Goal: Share content: Share content

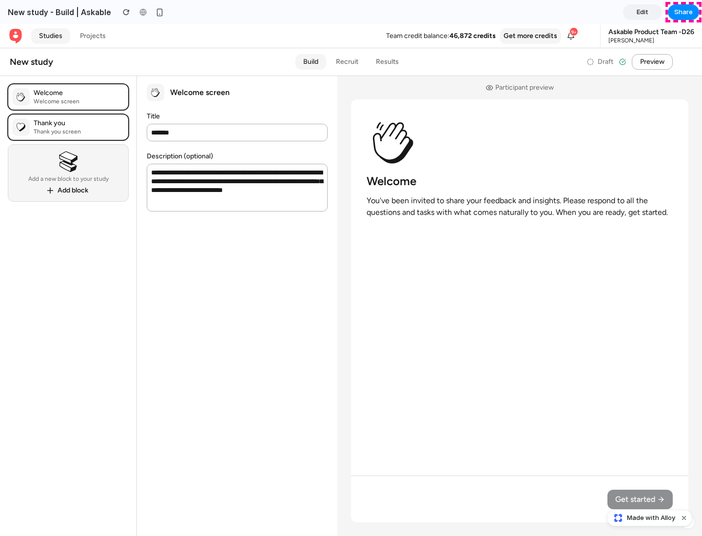
click at [684, 12] on span "Share" at bounding box center [683, 12] width 19 height 10
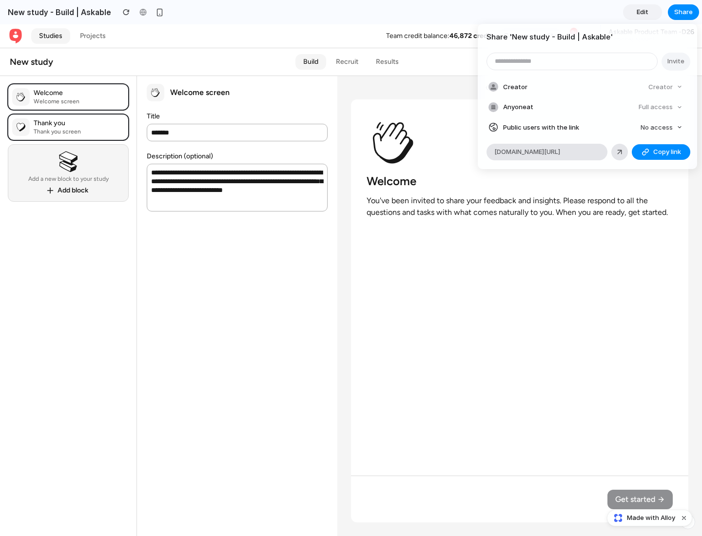
click at [661, 152] on span "Copy link" at bounding box center [668, 152] width 28 height 10
click at [651, 518] on div "Share ' New study - Build | Askable ' Invite Creator Creator Anyone at Full acc…" at bounding box center [351, 268] width 702 height 536
